Goal: Find specific page/section: Find specific page/section

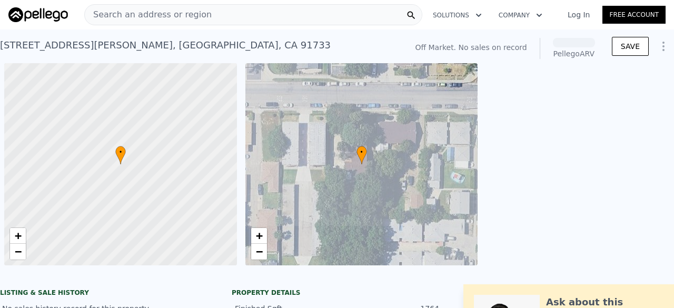
scroll to position [0, 4]
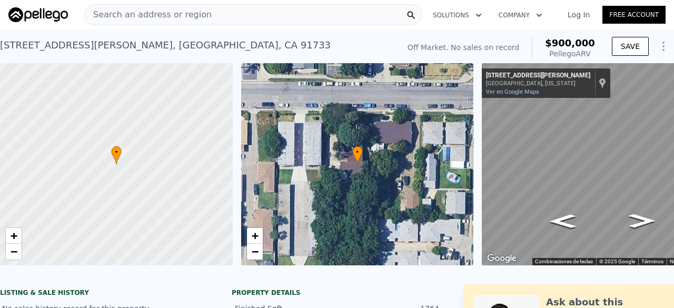
click at [134, 15] on span "Search an address or region" at bounding box center [148, 14] width 127 height 13
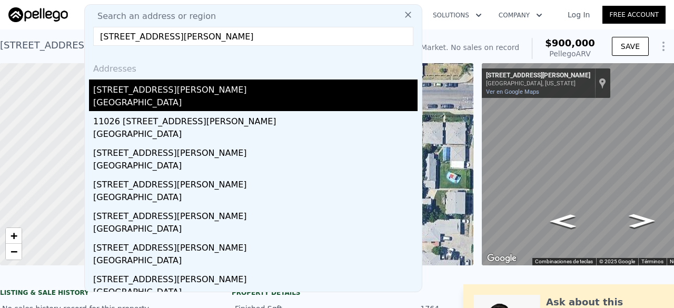
type input "[STREET_ADDRESS][PERSON_NAME]"
click at [174, 102] on div "[GEOGRAPHIC_DATA]" at bounding box center [255, 103] width 324 height 15
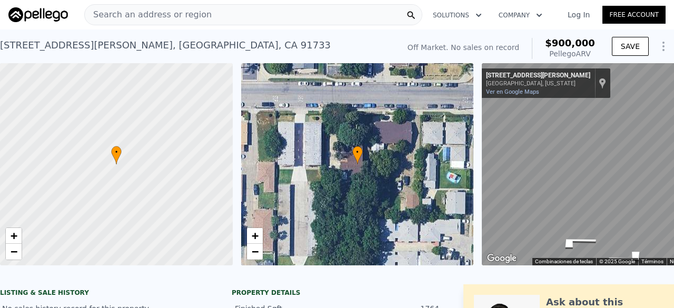
click at [674, 189] on div "Search an address or region Solutions Company Open main menu Log In Free Accoun…" at bounding box center [337, 154] width 674 height 308
click at [674, 155] on div "Search an address or region Solutions Company Open main menu Log In Free Accoun…" at bounding box center [337, 154] width 674 height 308
click at [674, 161] on div "Search an address or region Solutions Company Open main menu Log In Free Accoun…" at bounding box center [337, 154] width 674 height 308
click at [674, 223] on div "Search an address or region Solutions Company Open main menu Log In Free Accoun…" at bounding box center [337, 154] width 674 height 308
click at [164, 22] on div "Search an address or region" at bounding box center [148, 15] width 127 height 20
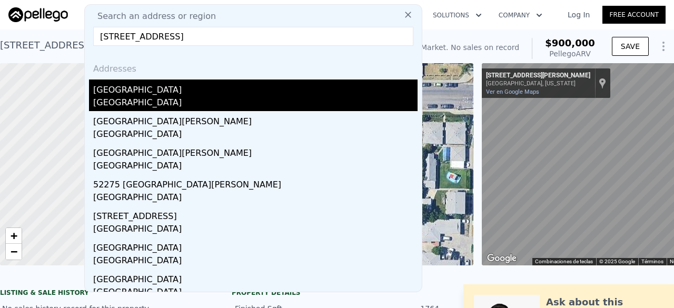
type input "[STREET_ADDRESS]"
click at [175, 96] on div "[GEOGRAPHIC_DATA]" at bounding box center [255, 103] width 324 height 15
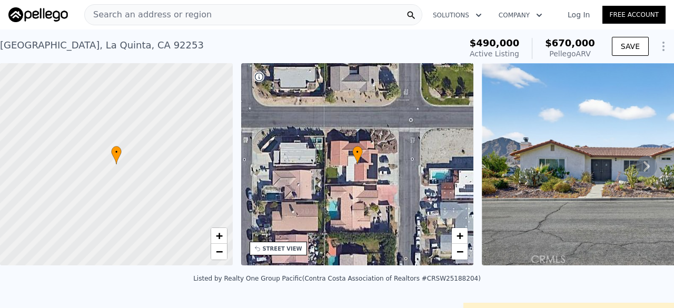
click at [198, 16] on div "Search an address or region" at bounding box center [253, 14] width 338 height 21
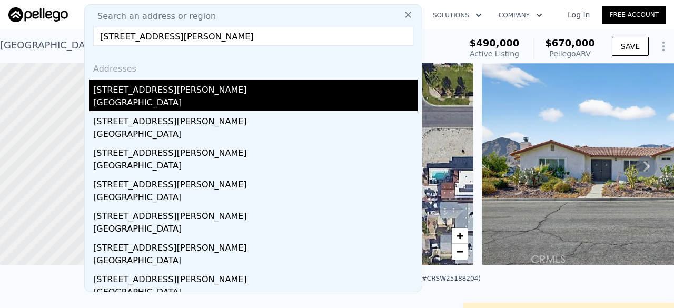
type input "[STREET_ADDRESS][PERSON_NAME]"
click at [195, 93] on div "[STREET_ADDRESS][PERSON_NAME]" at bounding box center [255, 88] width 324 height 17
